Goal: Transaction & Acquisition: Purchase product/service

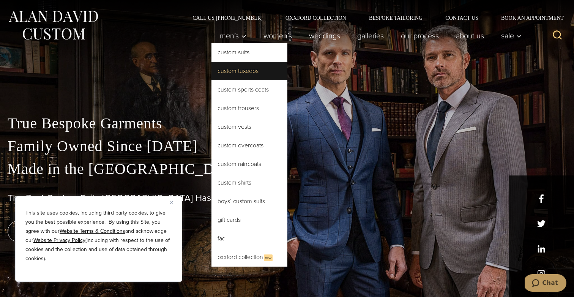
click at [259, 76] on link "Custom Tuxedos" at bounding box center [250, 71] width 76 height 18
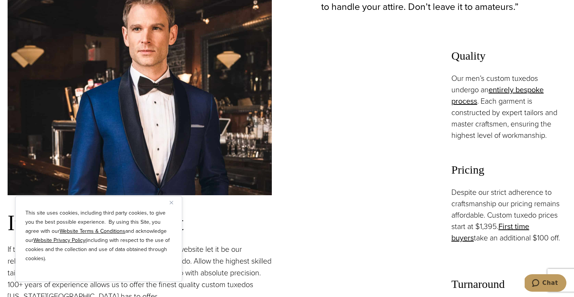
scroll to position [548, 0]
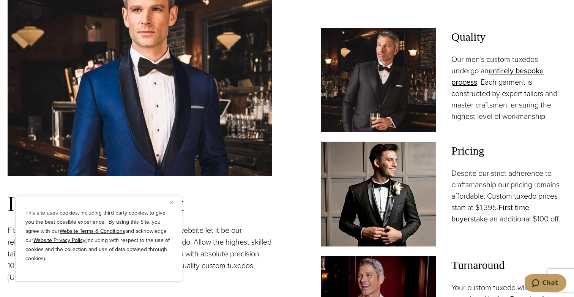
click at [520, 205] on link "First time buyers" at bounding box center [490, 213] width 78 height 23
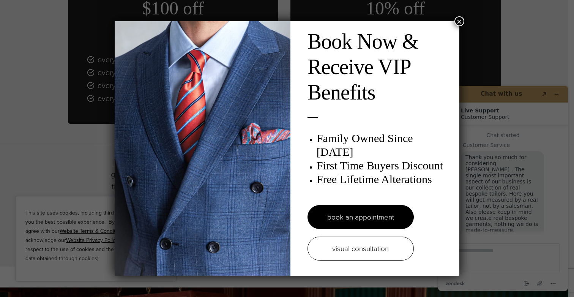
click at [459, 17] on button "×" at bounding box center [460, 21] width 10 height 10
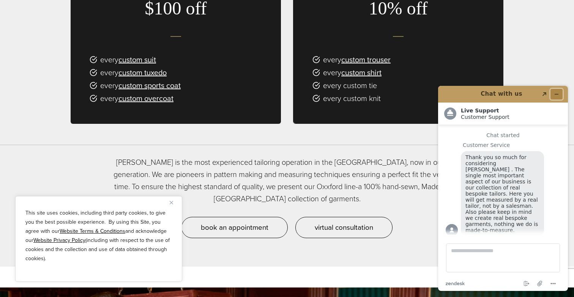
click at [560, 92] on button "Minimize widget" at bounding box center [557, 94] width 12 height 11
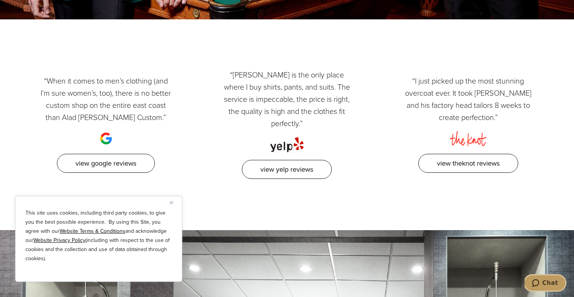
scroll to position [1131, 0]
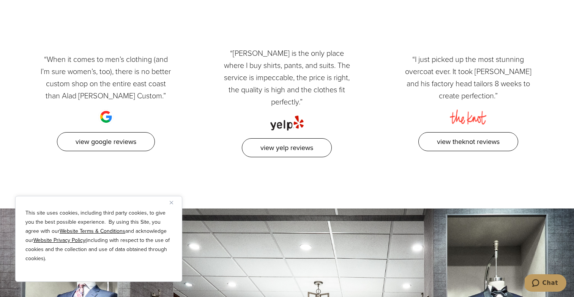
click at [171, 202] on img "Close" at bounding box center [171, 202] width 3 height 3
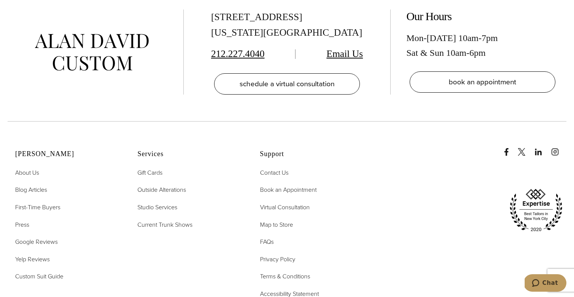
scroll to position [1618, 0]
